Goal: Task Accomplishment & Management: Use online tool/utility

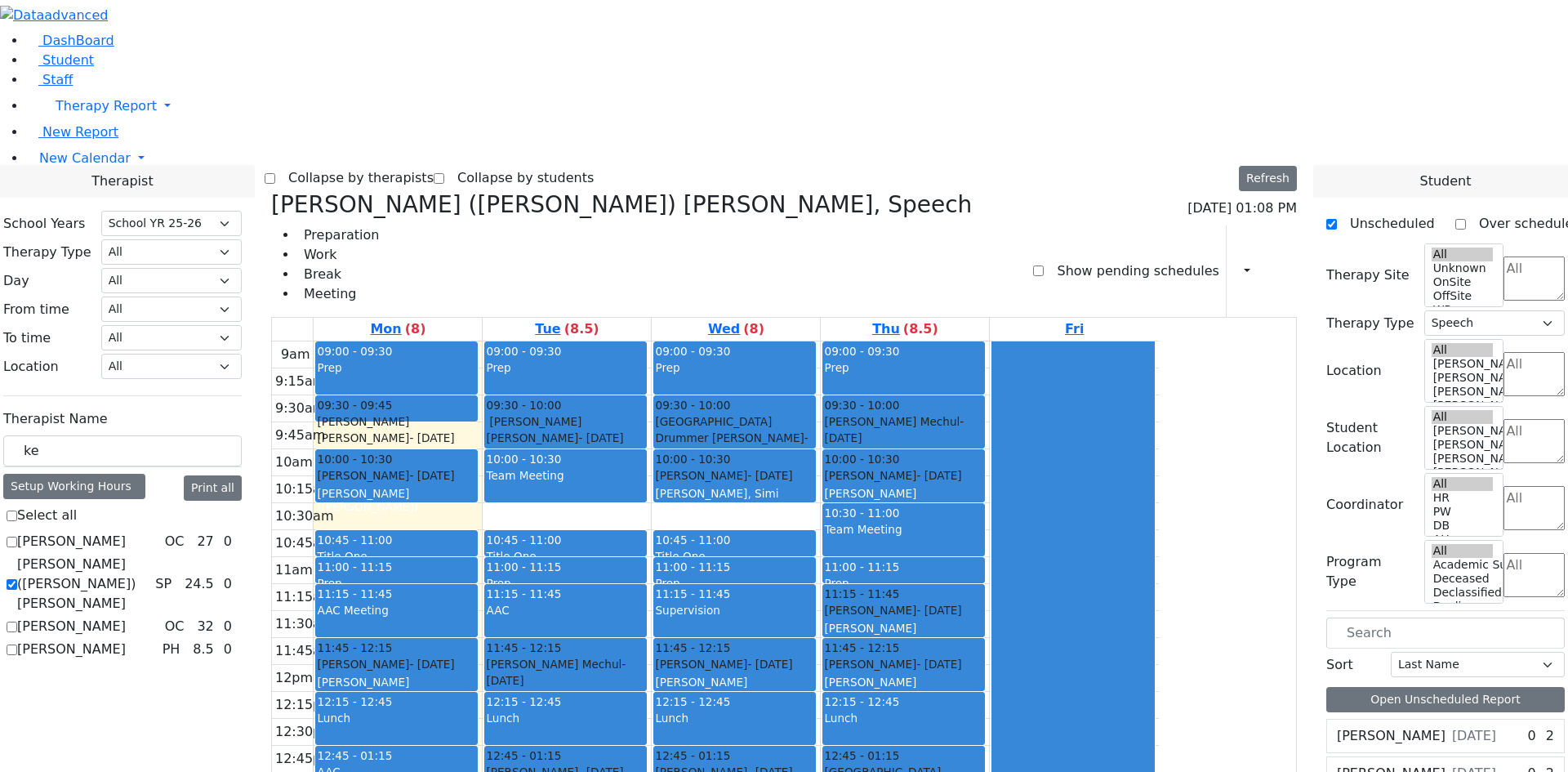
select select "212"
select select "3"
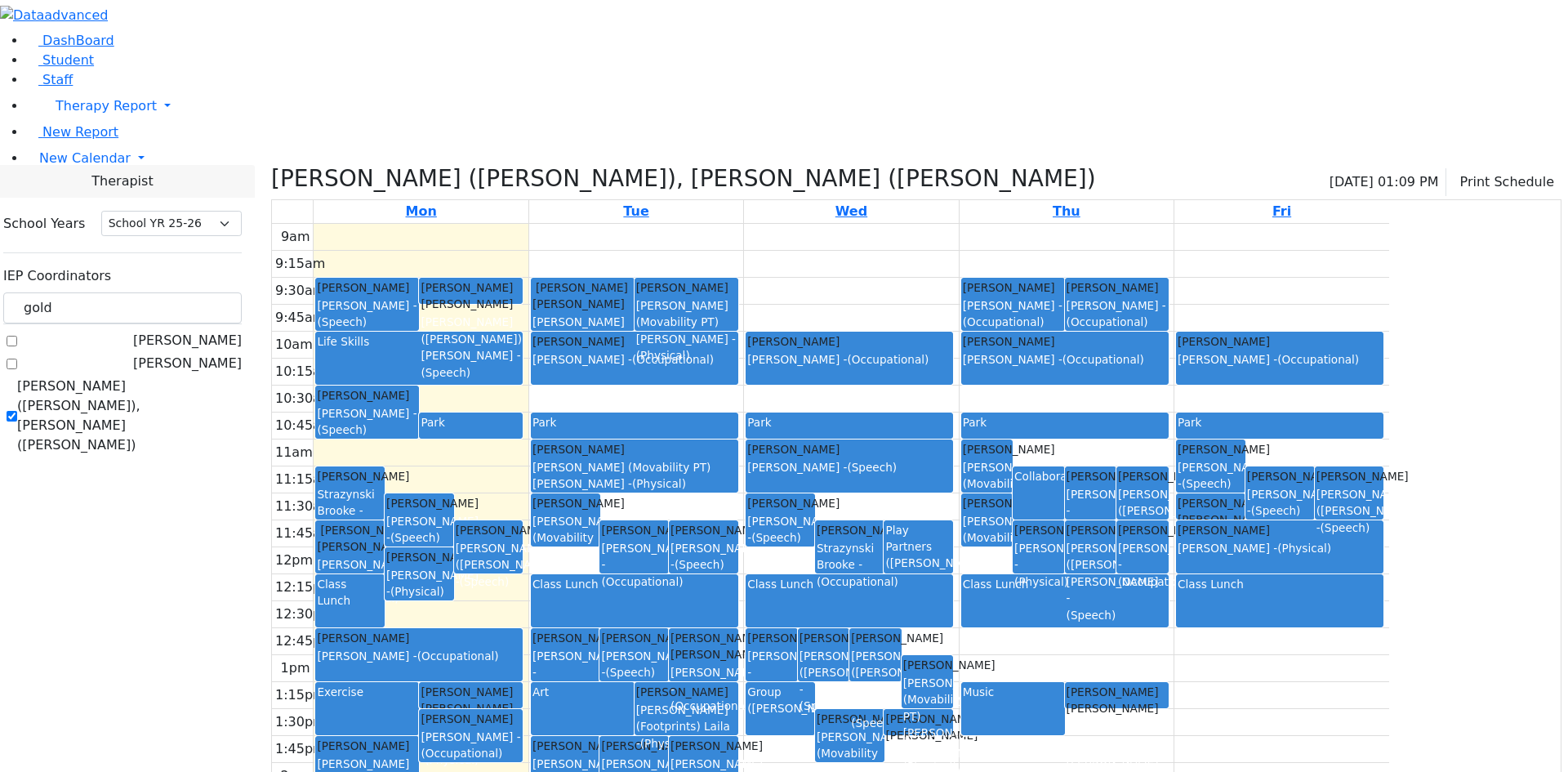
select select "212"
click at [1483, 169] on button "Print Schedule" at bounding box center [1504, 182] width 115 height 28
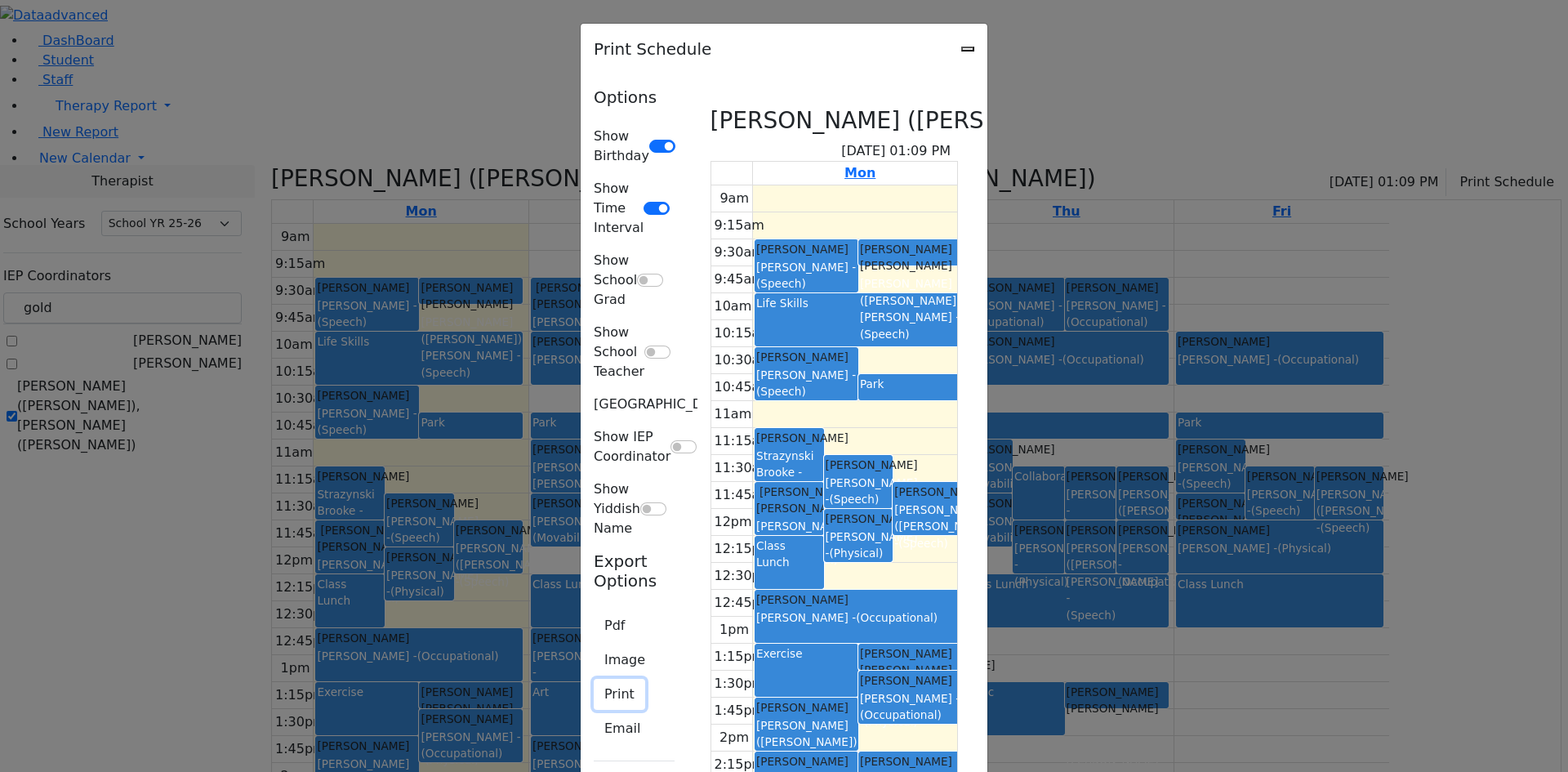
click at [593, 679] on button "Print" at bounding box center [619, 694] width 51 height 31
